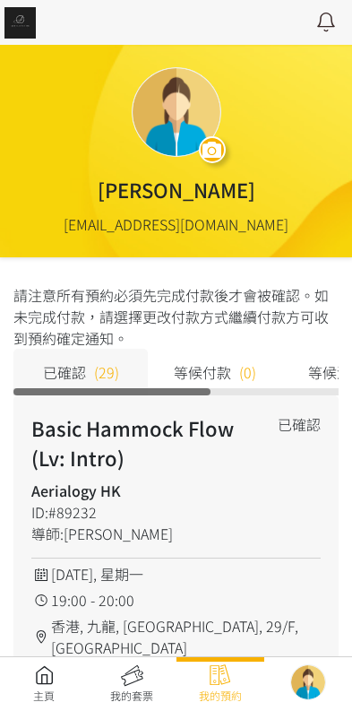
click at [57, 669] on link at bounding box center [44, 683] width 88 height 39
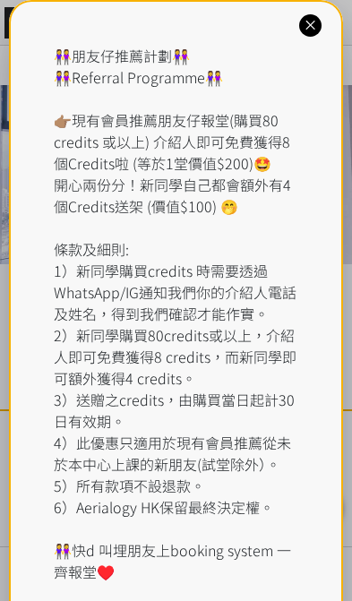
click at [298, 30] on div "👭朋友仔推薦計劃👭 👭Referral Programme👭 👉🏽現有會員推薦朋友仔報堂(購買80 credits 或以上) 介紹人即可免費獲得8個Credi…" at bounding box center [176, 324] width 334 height 649
click at [309, 30] on icon at bounding box center [310, 25] width 17 height 17
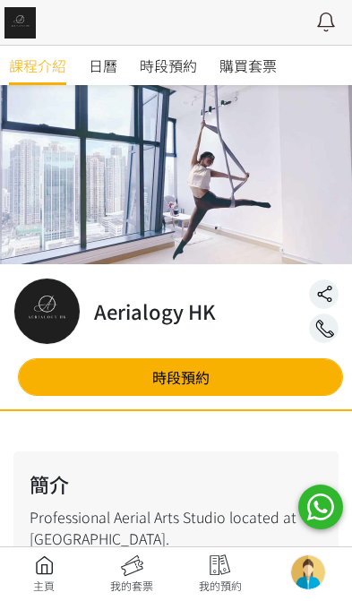
click at [135, 65] on div "日曆" at bounding box center [114, 65] width 51 height 39
click at [160, 51] on link "時段預約" at bounding box center [168, 65] width 57 height 39
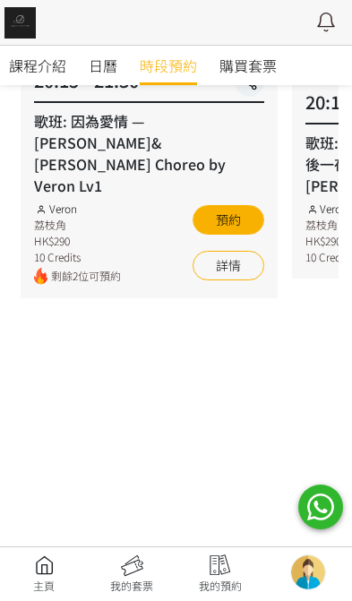
scroll to position [405, 0]
